Goal: Check status: Check status

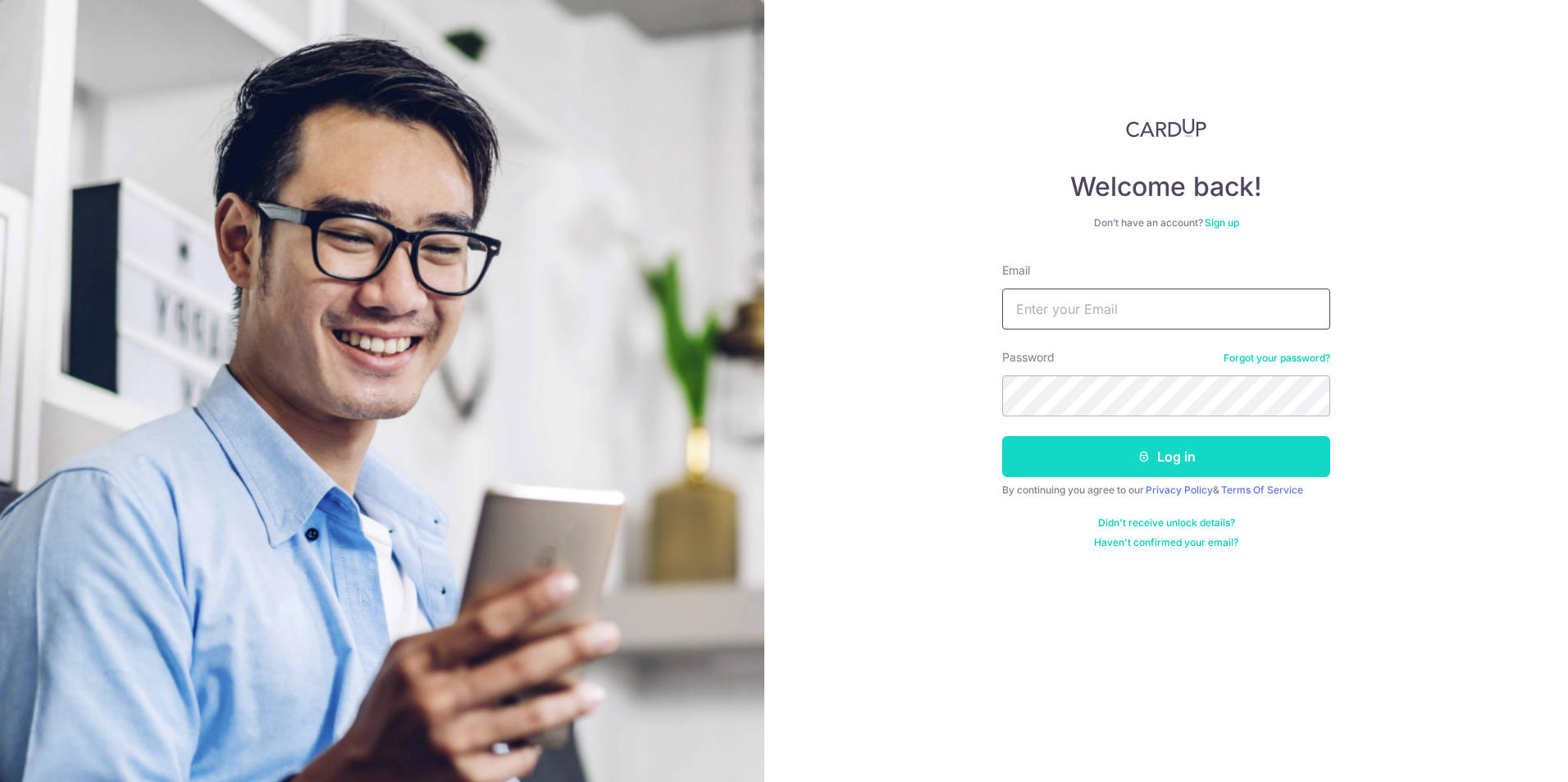
type input "[EMAIL_ADDRESS][DOMAIN_NAME]"
click at [1091, 455] on button "Log in" at bounding box center [1165, 457] width 328 height 41
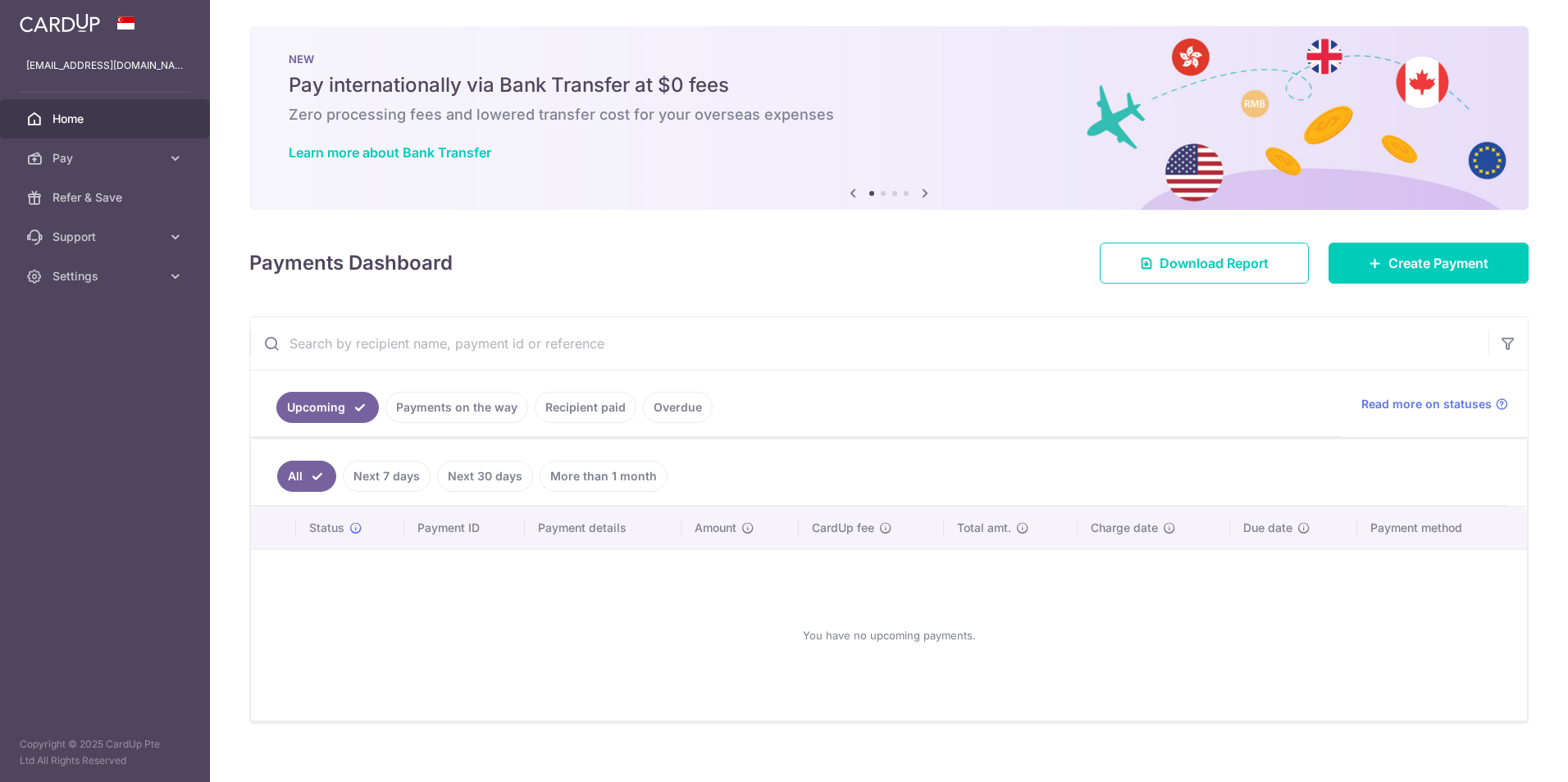
click at [477, 409] on link "Payments on the way" at bounding box center [456, 406] width 143 height 31
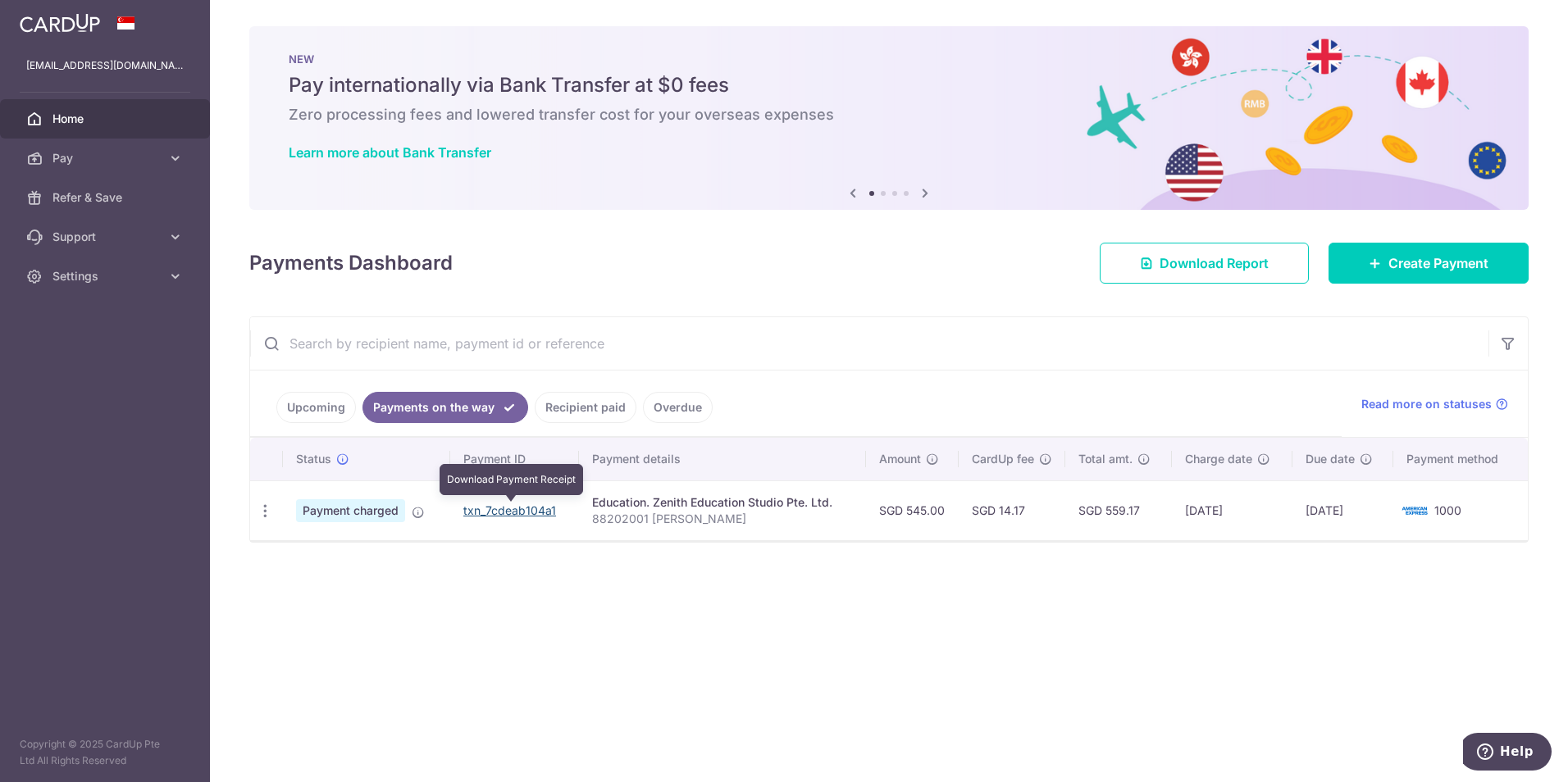
drag, startPoint x: 514, startPoint y: 510, endPoint x: 862, endPoint y: 74, distance: 557.9
click at [514, 510] on link "txn_7cdeab104a1" at bounding box center [509, 510] width 93 height 14
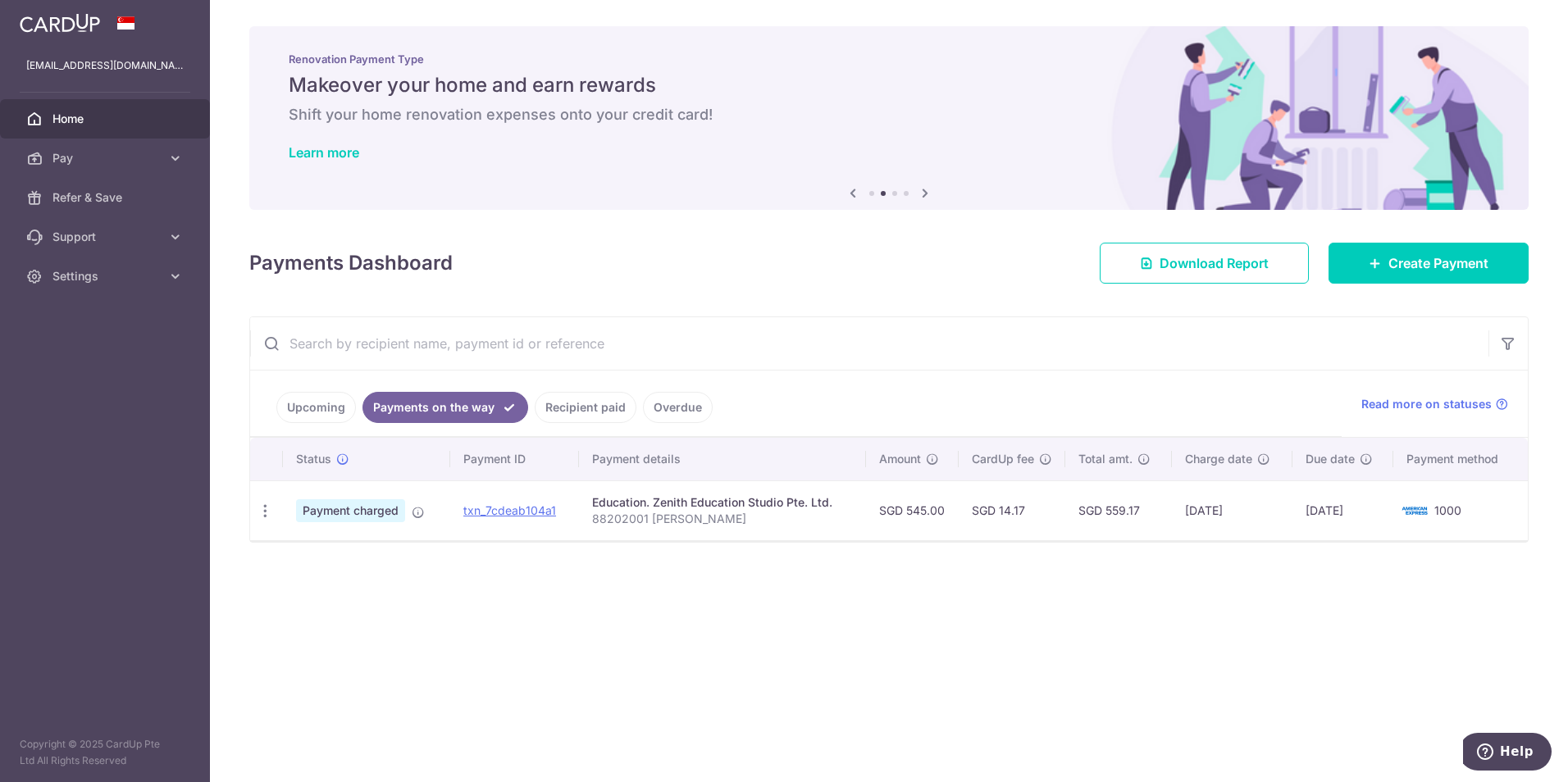
click at [546, 400] on link "Recipient paid" at bounding box center [585, 406] width 102 height 31
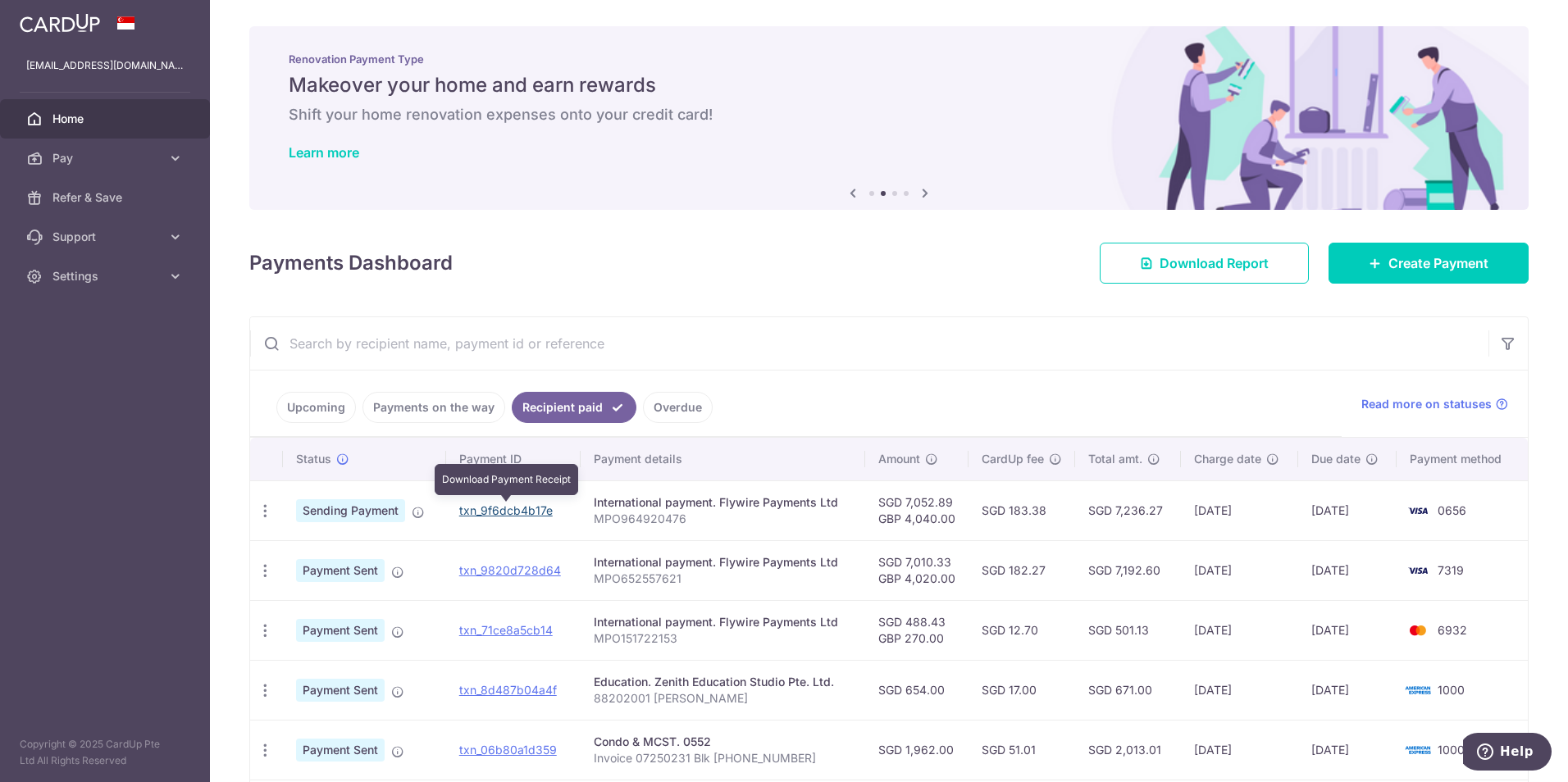
click at [532, 510] on link "txn_9f6dcb4b17e" at bounding box center [506, 510] width 93 height 14
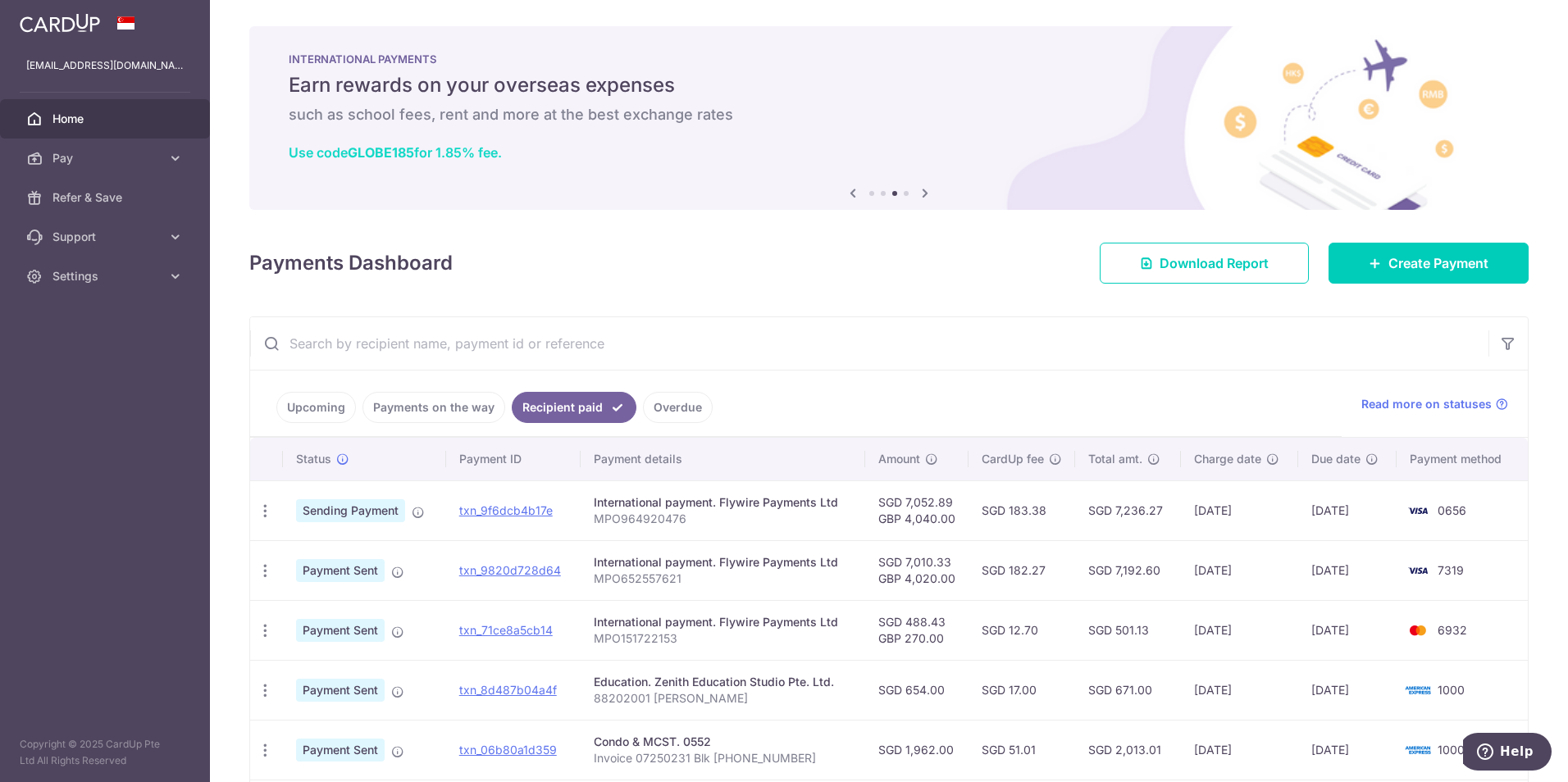
click at [453, 157] on link "Use code GLOBE185 for 1.85% fee." at bounding box center [395, 152] width 213 height 17
